Goal: Task Accomplishment & Management: Complete application form

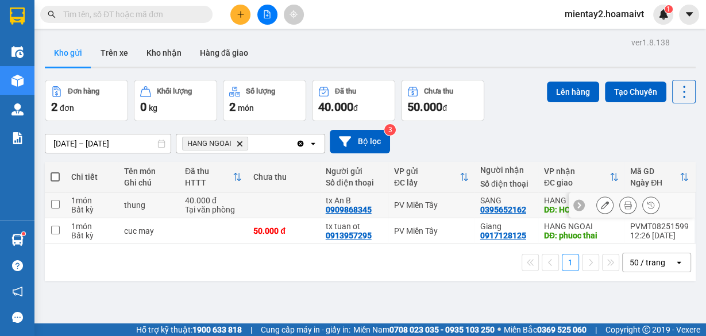
click at [274, 202] on td at bounding box center [283, 205] width 72 height 26
checkbox input "true"
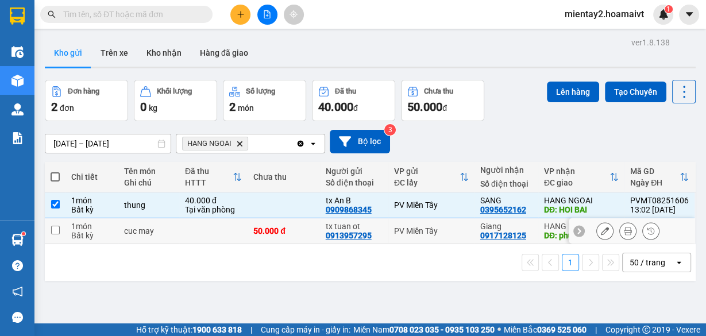
click at [261, 223] on td "50.000 đ" at bounding box center [283, 231] width 72 height 26
checkbox input "true"
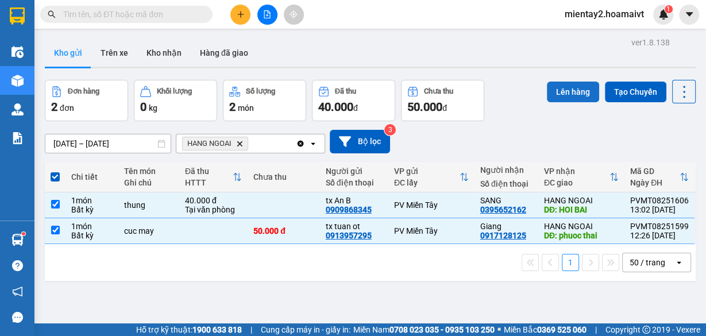
click at [563, 86] on button "Lên hàng" at bounding box center [573, 92] width 52 height 21
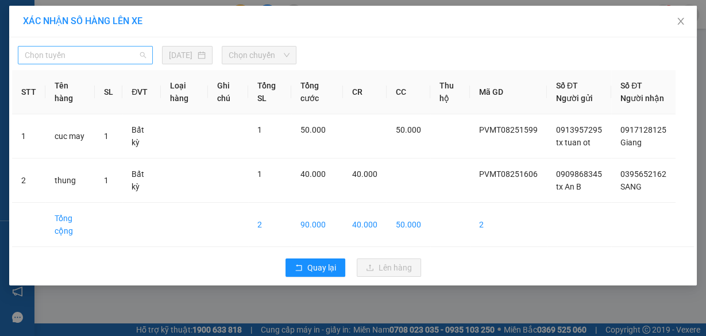
click at [90, 47] on span "Chọn tuyến" at bounding box center [85, 55] width 121 height 17
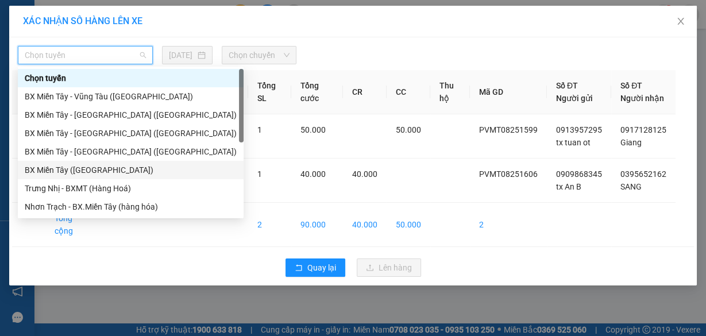
click at [80, 174] on div "BX Miền Tây ([GEOGRAPHIC_DATA])" at bounding box center [131, 170] width 212 height 13
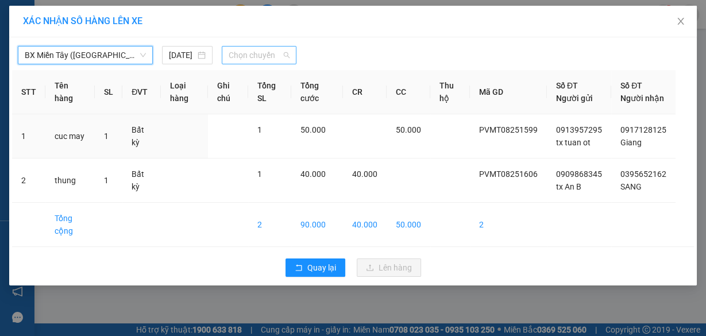
click at [256, 48] on span "Chọn chuyến" at bounding box center [259, 55] width 61 height 17
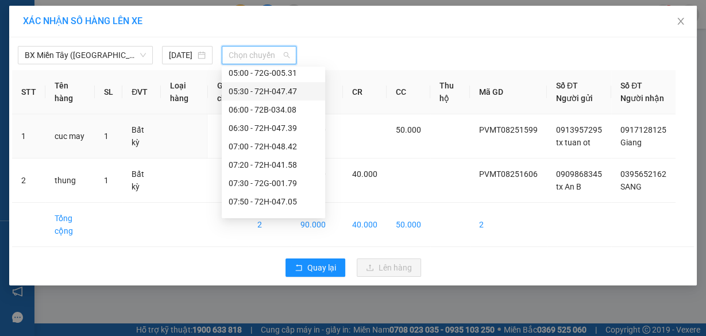
scroll to position [184, 0]
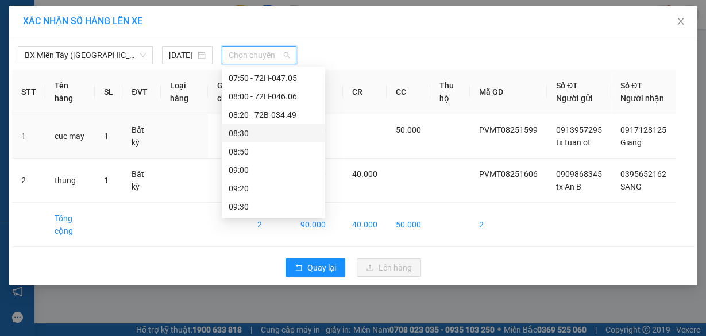
click at [268, 130] on div "08:30" at bounding box center [274, 133] width 90 height 13
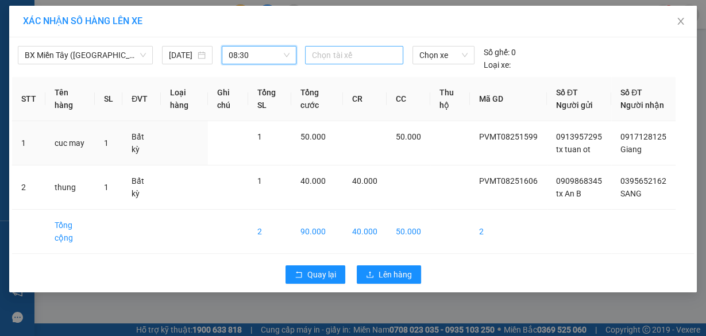
click at [330, 52] on div at bounding box center [354, 55] width 92 height 14
type input "an b"
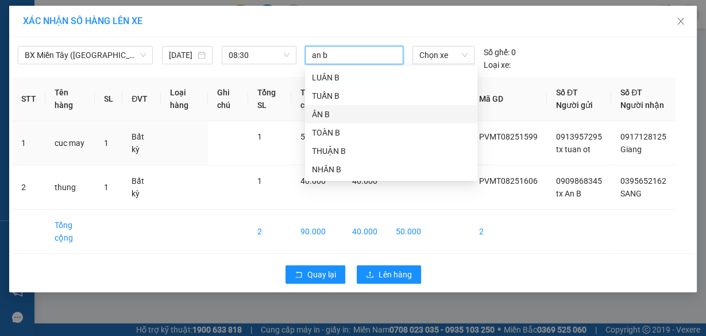
click at [325, 113] on div "ÂN B" at bounding box center [391, 114] width 158 height 13
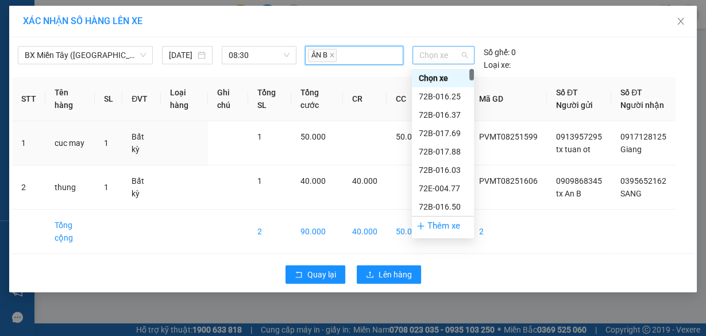
click at [444, 56] on span "Chọn xe" at bounding box center [443, 55] width 48 height 17
type input "4639"
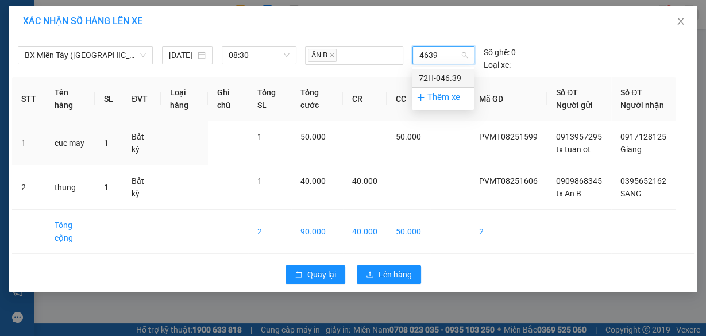
click at [439, 76] on div "72H-046.39" at bounding box center [443, 78] width 48 height 13
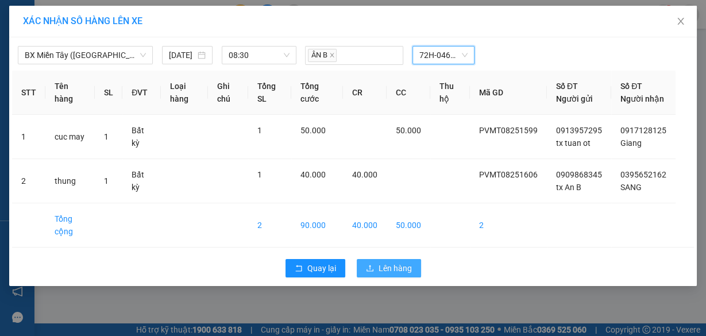
click at [390, 274] on span "Lên hàng" at bounding box center [394, 268] width 33 height 13
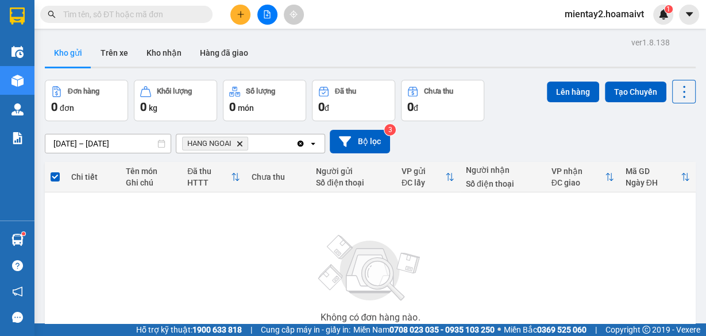
click at [233, 10] on button at bounding box center [240, 15] width 20 height 20
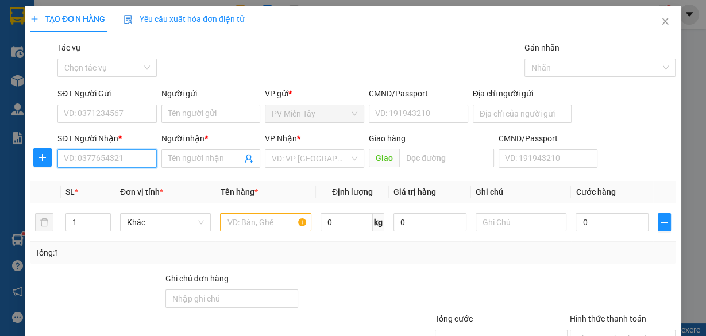
click at [87, 161] on input "SĐT Người Nhận *" at bounding box center [106, 158] width 99 height 18
paste input "0328612663"
type input "0328612663"
click at [102, 181] on div "0328612663 - PHÚC THÁI" at bounding box center [110, 181] width 92 height 13
type input "0931345680 quang"
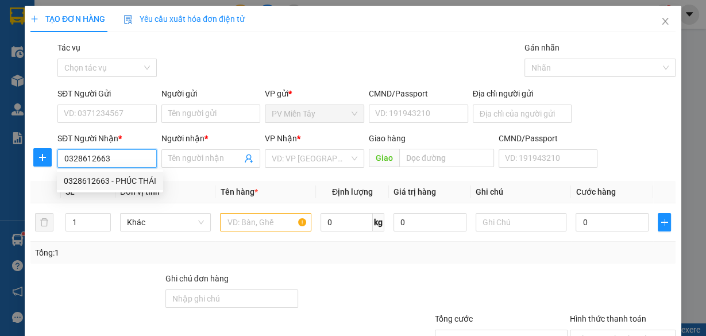
type input "PHÚC THÁI"
type input "67"
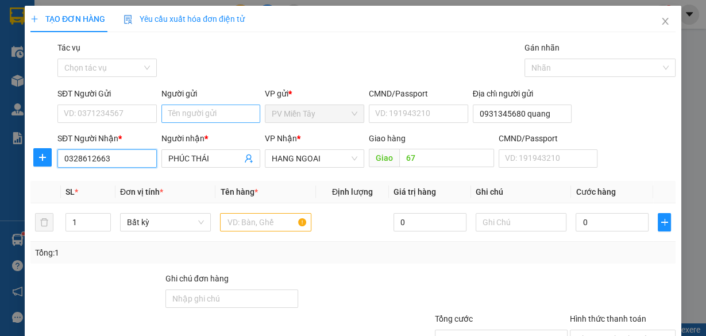
type input "0328612663"
click at [191, 108] on input "Người gửi" at bounding box center [210, 114] width 99 height 18
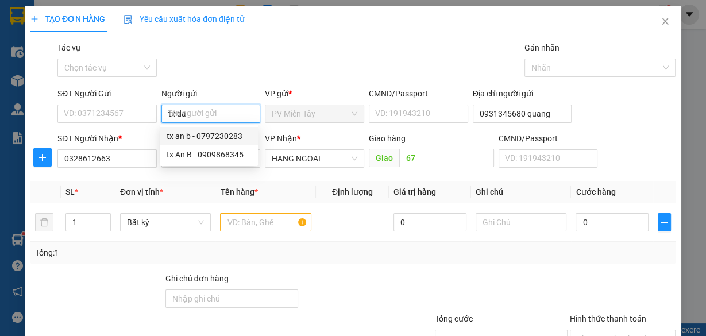
type input "tx dao"
click at [195, 138] on div "tx dao - 0983555151" at bounding box center [209, 136] width 84 height 13
type input "0983555151"
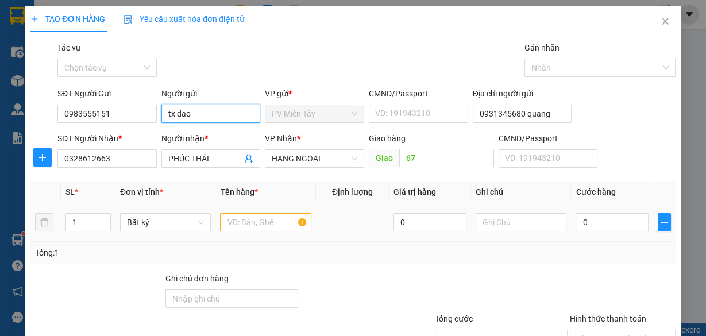
type input "tx dao"
click at [262, 225] on input "text" at bounding box center [265, 222] width 91 height 18
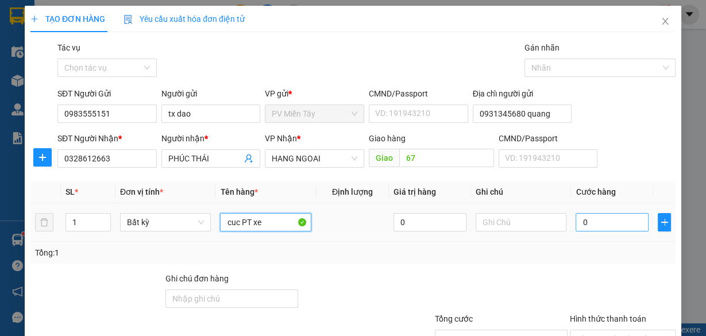
type input "cuc PT xe"
click at [587, 221] on input "0" at bounding box center [611, 222] width 73 height 18
type input "4"
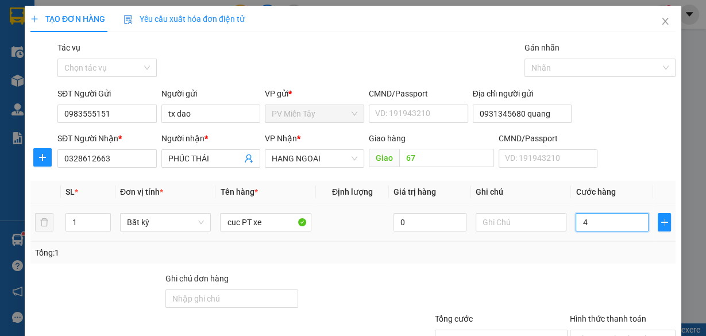
type input "40"
type input "40.000"
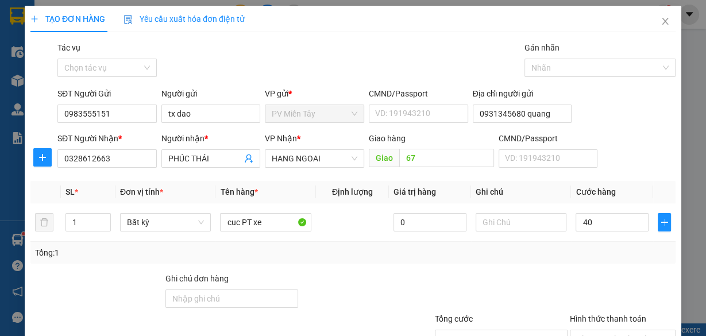
type input "40.000"
click at [575, 242] on div "Tổng: 1" at bounding box center [352, 253] width 645 height 22
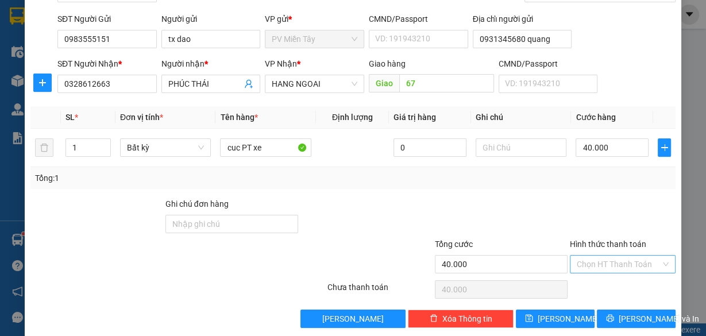
scroll to position [87, 0]
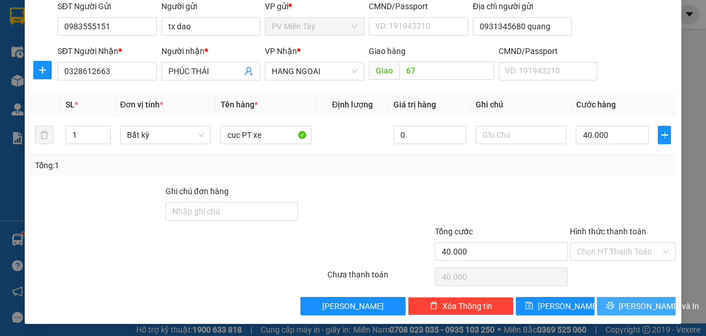
click at [636, 303] on span "[PERSON_NAME] và In" at bounding box center [658, 306] width 80 height 13
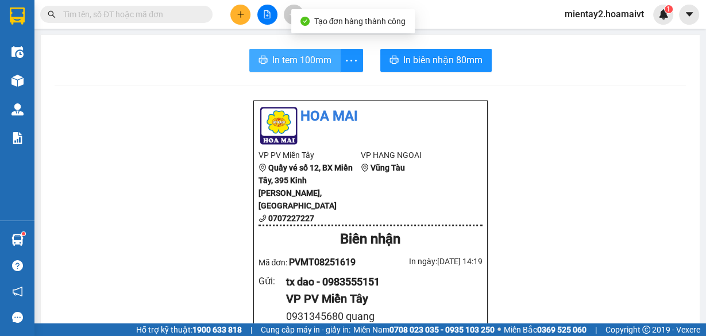
click at [272, 60] on span "In tem 100mm" at bounding box center [301, 60] width 59 height 14
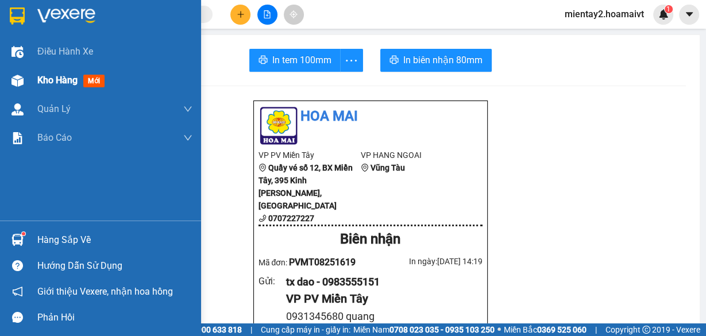
click at [55, 80] on span "Kho hàng" at bounding box center [57, 80] width 40 height 11
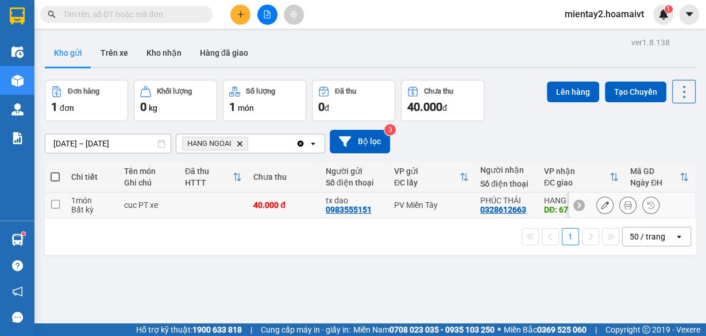
click at [211, 200] on td at bounding box center [213, 205] width 68 height 26
checkbox input "true"
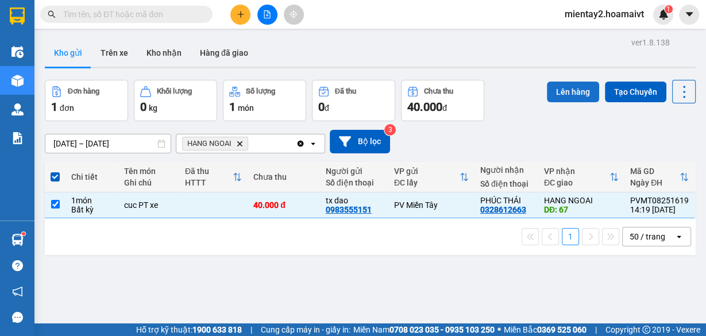
click at [564, 95] on button "Lên hàng" at bounding box center [573, 92] width 52 height 21
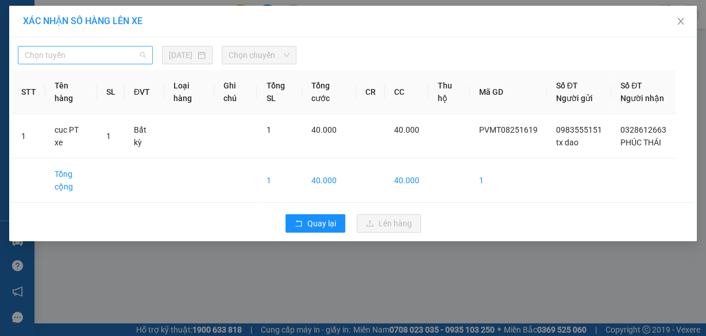
click at [76, 60] on span "Chọn tuyến" at bounding box center [85, 55] width 121 height 17
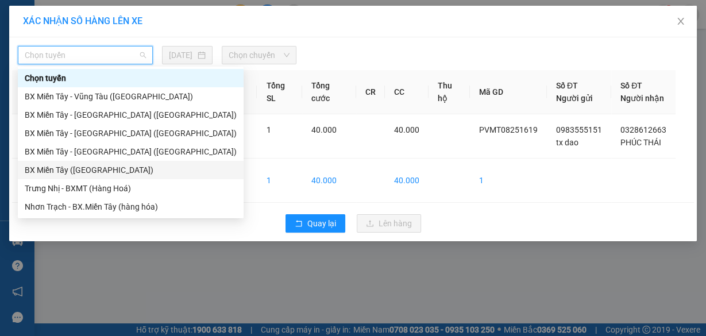
click at [92, 168] on div "BX Miền Tây ([GEOGRAPHIC_DATA])" at bounding box center [131, 170] width 212 height 13
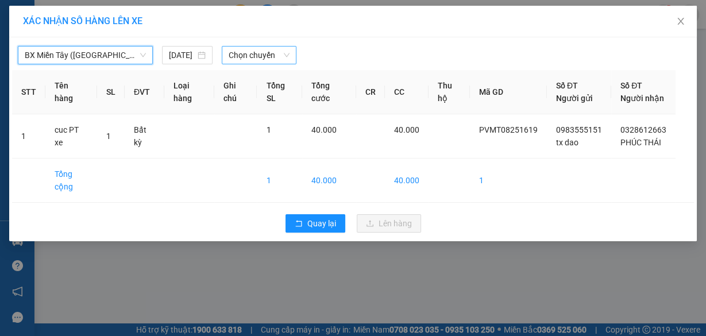
click at [243, 55] on span "Chọn chuyến" at bounding box center [259, 55] width 61 height 17
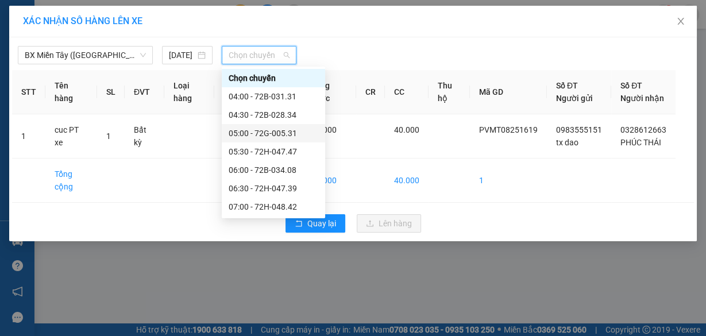
scroll to position [138, 0]
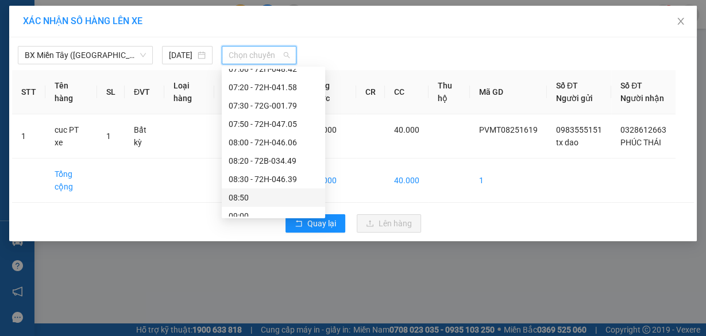
click at [246, 199] on div "08:50" at bounding box center [274, 197] width 90 height 13
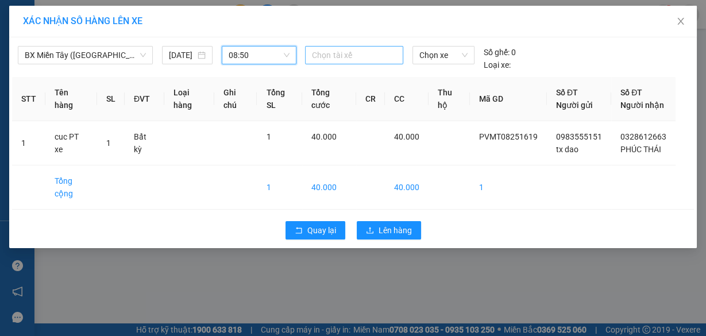
click at [334, 57] on div at bounding box center [354, 55] width 92 height 14
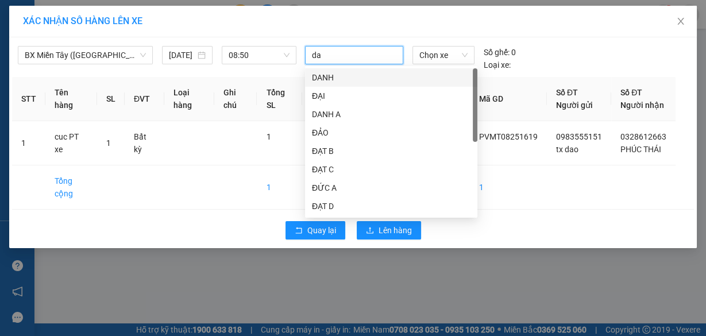
type input "dao"
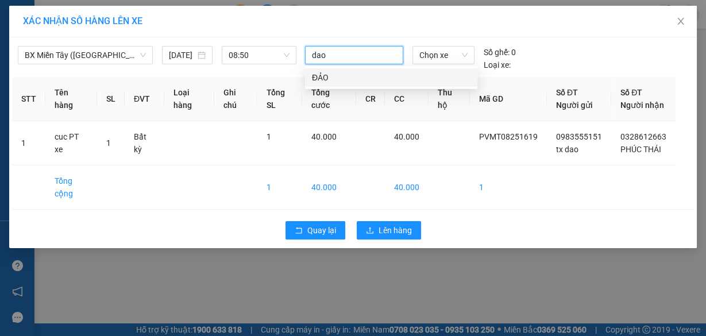
click at [340, 80] on div "ĐẢO" at bounding box center [391, 77] width 158 height 13
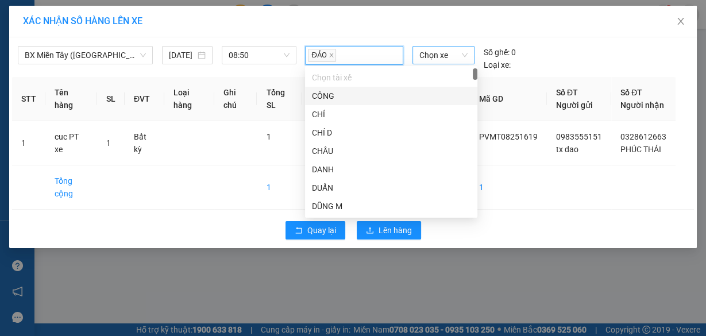
click at [451, 51] on span "Chọn xe" at bounding box center [443, 55] width 48 height 17
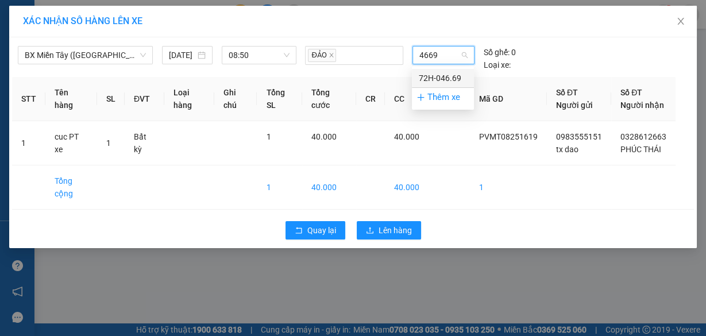
type input "4669"
click at [447, 67] on body "Kết quả tìm kiếm ( 0 ) Bộ lọc No Data mientay2.hoamaivt 1 Điều hành xe Kho hàng…" at bounding box center [353, 168] width 706 height 336
click at [439, 40] on div "BX Miền Tây (Hàng Ngoài) [DATE] 08:50 ĐẢO Chọn xe Số ghế: 0 Loại xe:" at bounding box center [353, 55] width 682 height 31
click at [441, 57] on span "Chọn xe" at bounding box center [443, 55] width 48 height 17
type input "4669"
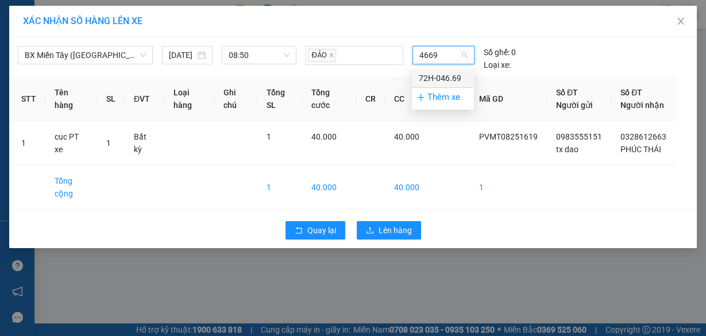
click at [441, 72] on div "72H-046.69" at bounding box center [443, 78] width 48 height 13
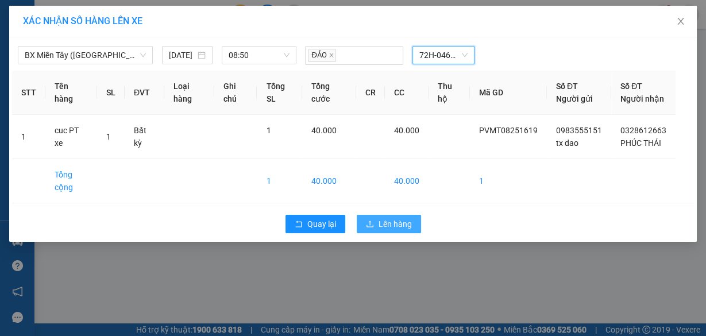
click at [403, 227] on button "Lên hàng" at bounding box center [389, 224] width 64 height 18
